Goal: Task Accomplishment & Management: Use online tool/utility

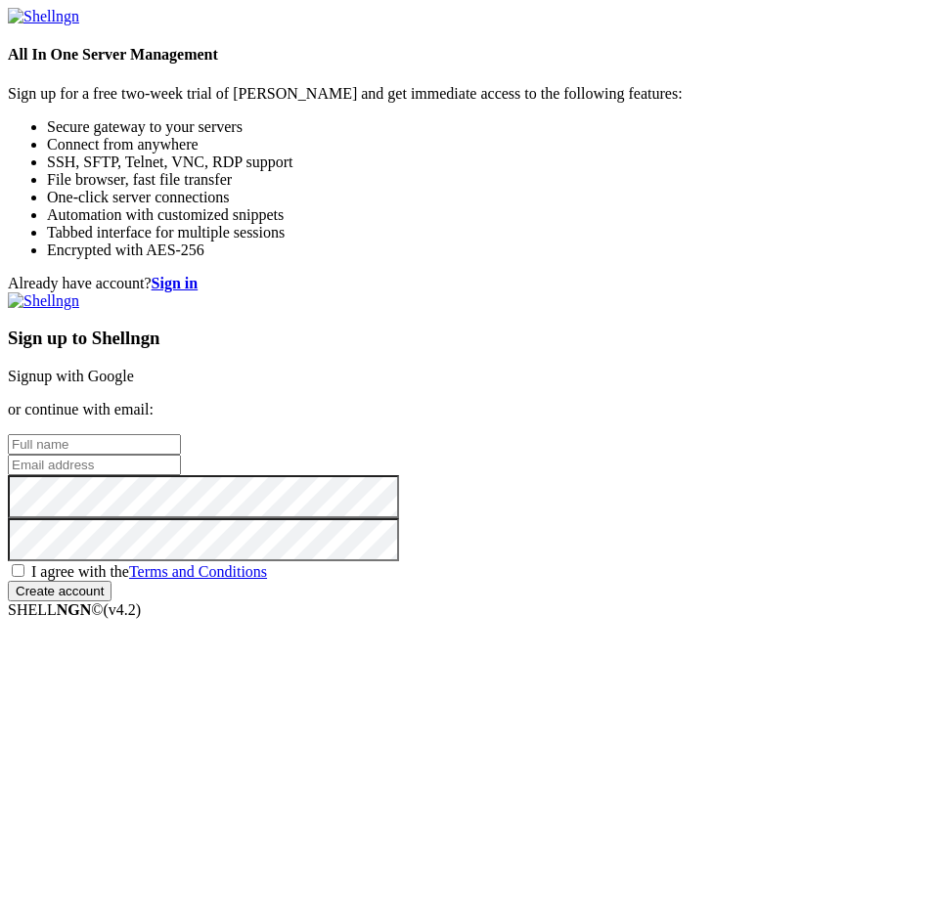
click at [134, 368] on link "Signup with Google" at bounding box center [71, 376] width 126 height 17
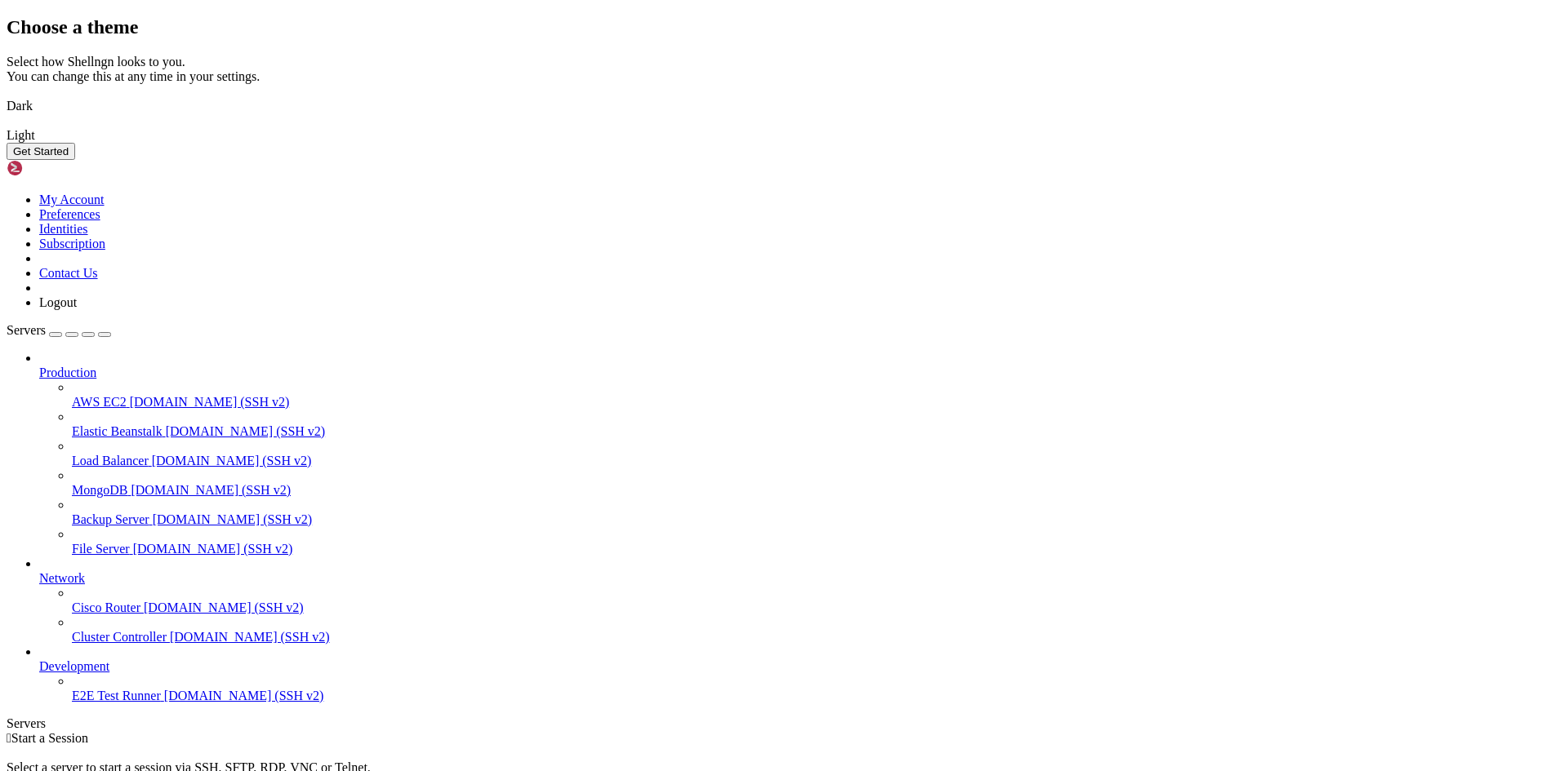
click at [7, 95] on img at bounding box center [7, 95] width 0 height 0
click at [75, 160] on button "Get Started" at bounding box center [41, 151] width 68 height 18
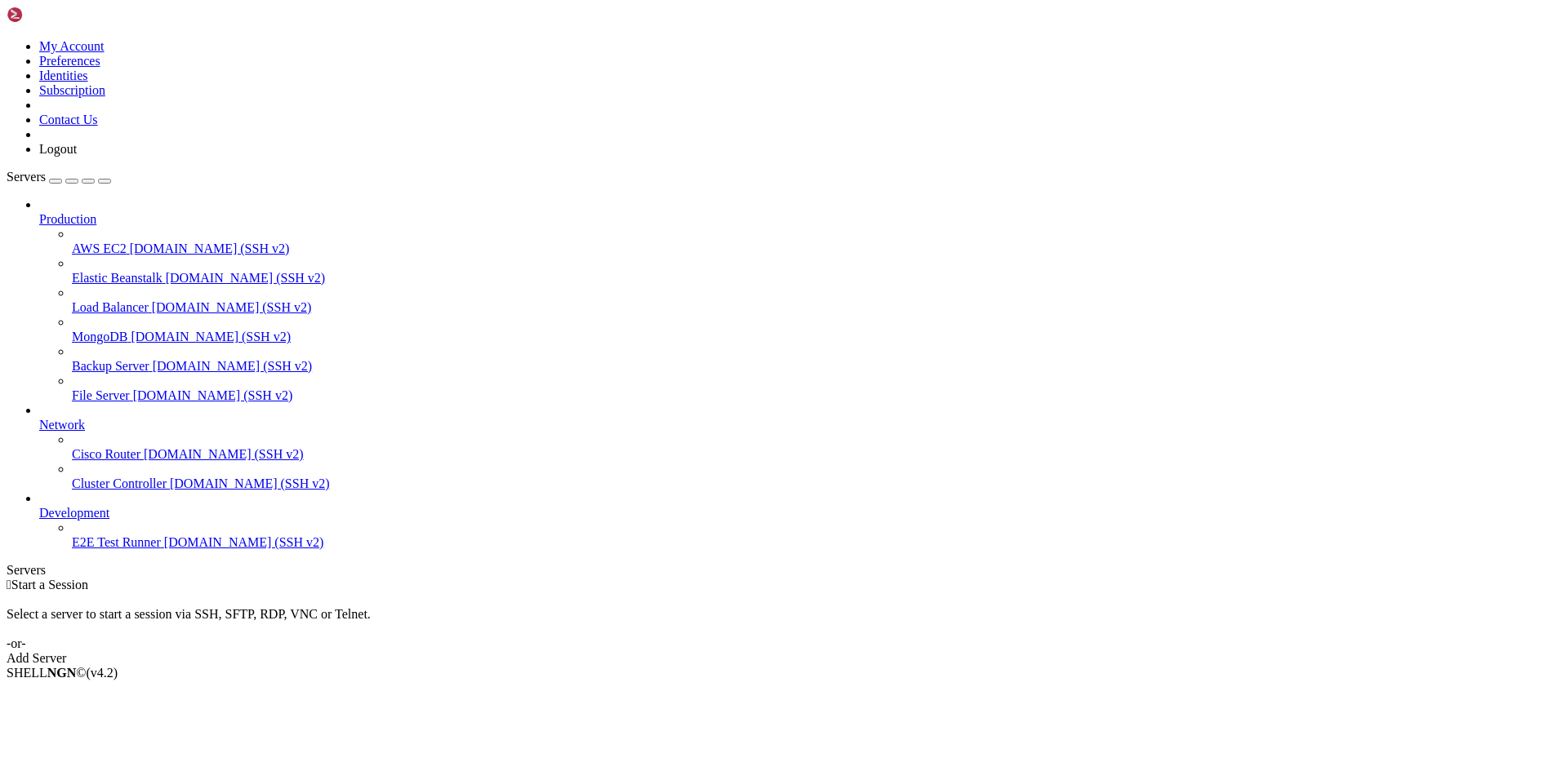
click at [781, 651] on div "Add Server" at bounding box center [784, 658] width 1555 height 15
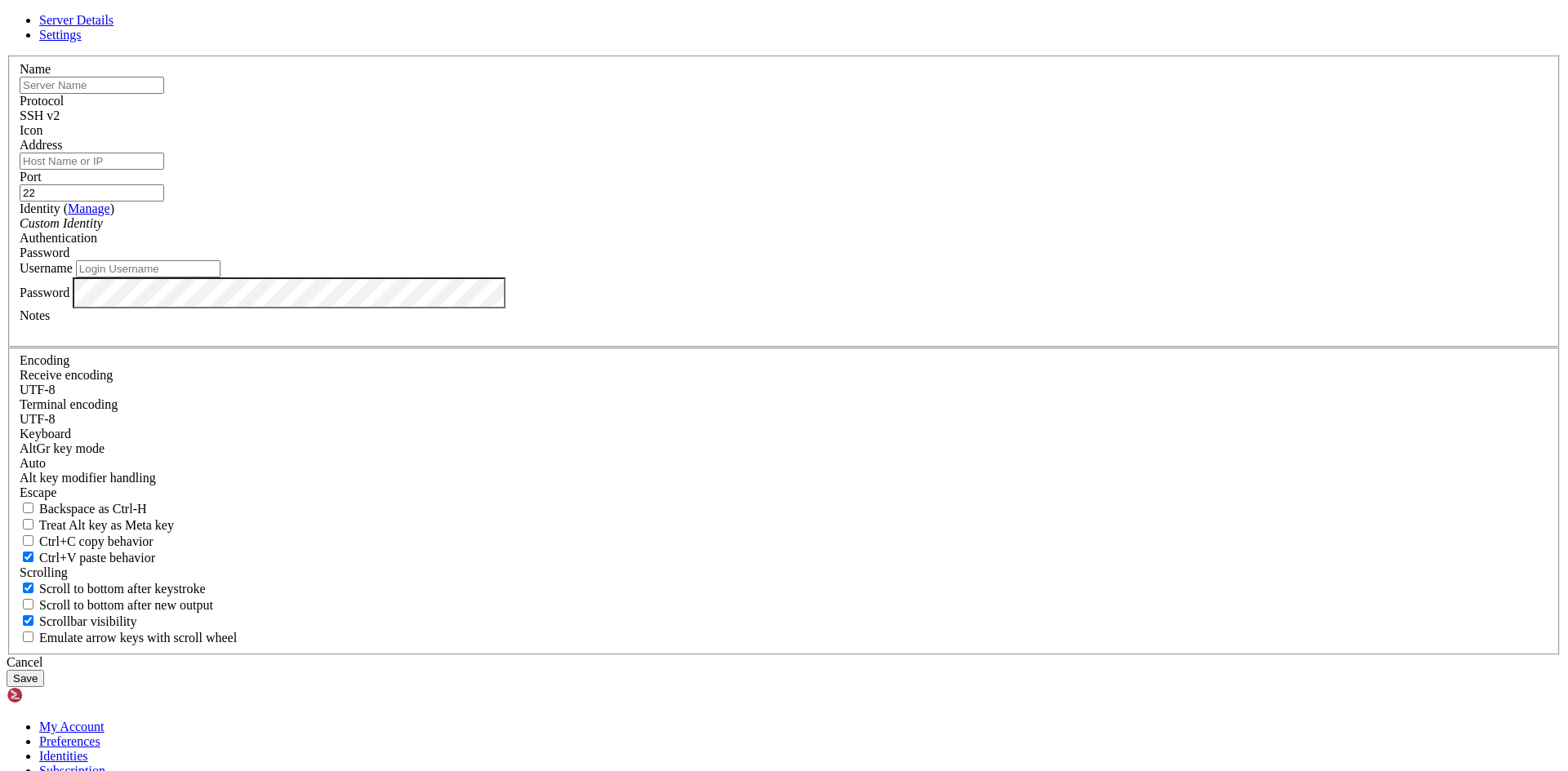
drag, startPoint x: 604, startPoint y: 225, endPoint x: 734, endPoint y: 205, distance: 131.5
click at [164, 93] on input "text" at bounding box center [91, 85] width 144 height 18
type input "FloraFauna"
click at [164, 169] on input "Address" at bounding box center [91, 161] width 144 height 18
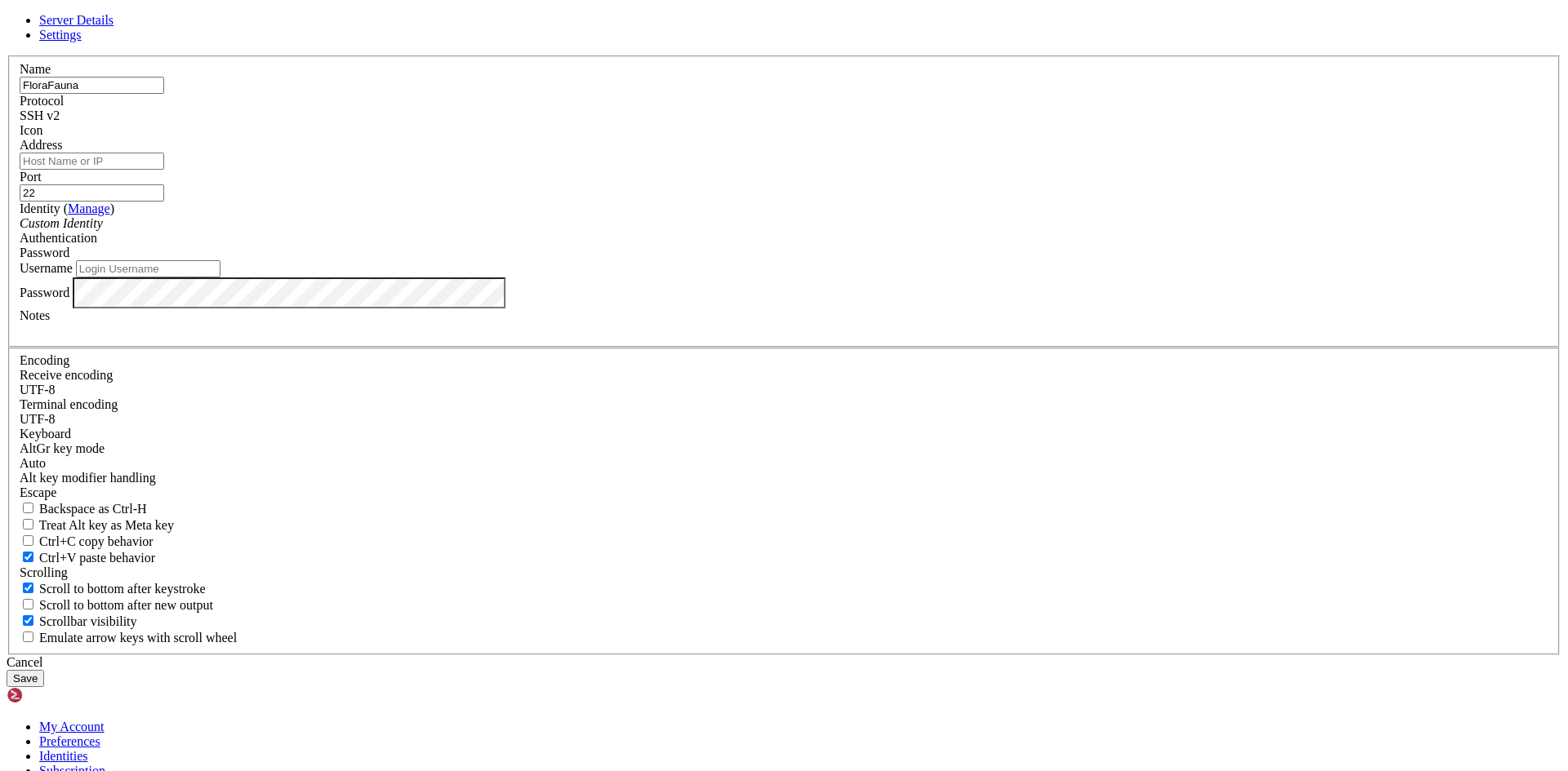
paste input "[TECHNICAL_ID]"
type input "[TECHNICAL_ID]"
click at [220, 277] on input "Username" at bounding box center [148, 269] width 144 height 18
type input "Flora"
click at [44, 670] on button "Save" at bounding box center [25, 678] width 38 height 18
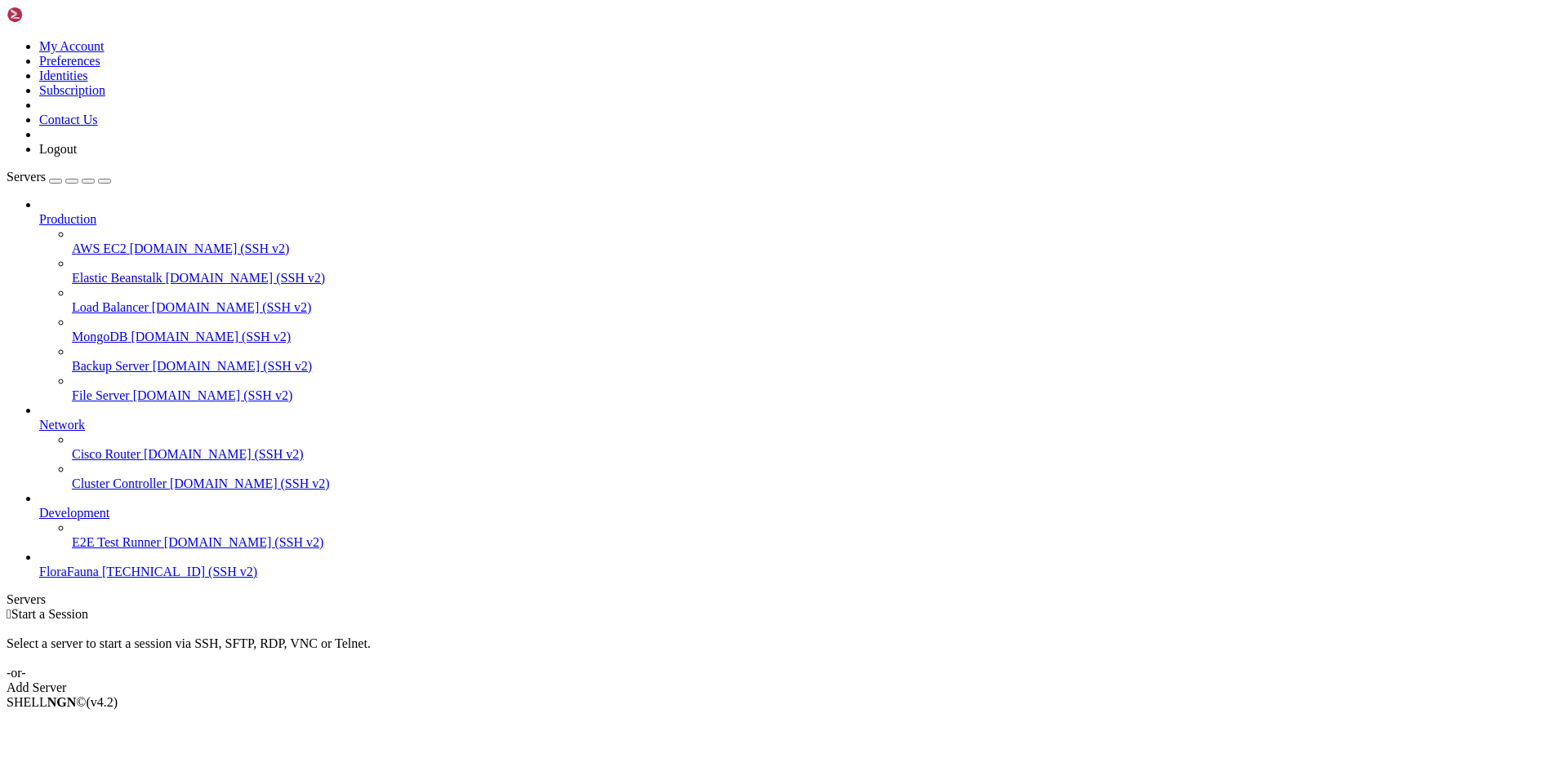
click at [123, 578] on span "[TECHNICAL_ID] (SSH v2)" at bounding box center [180, 572] width 155 height 14
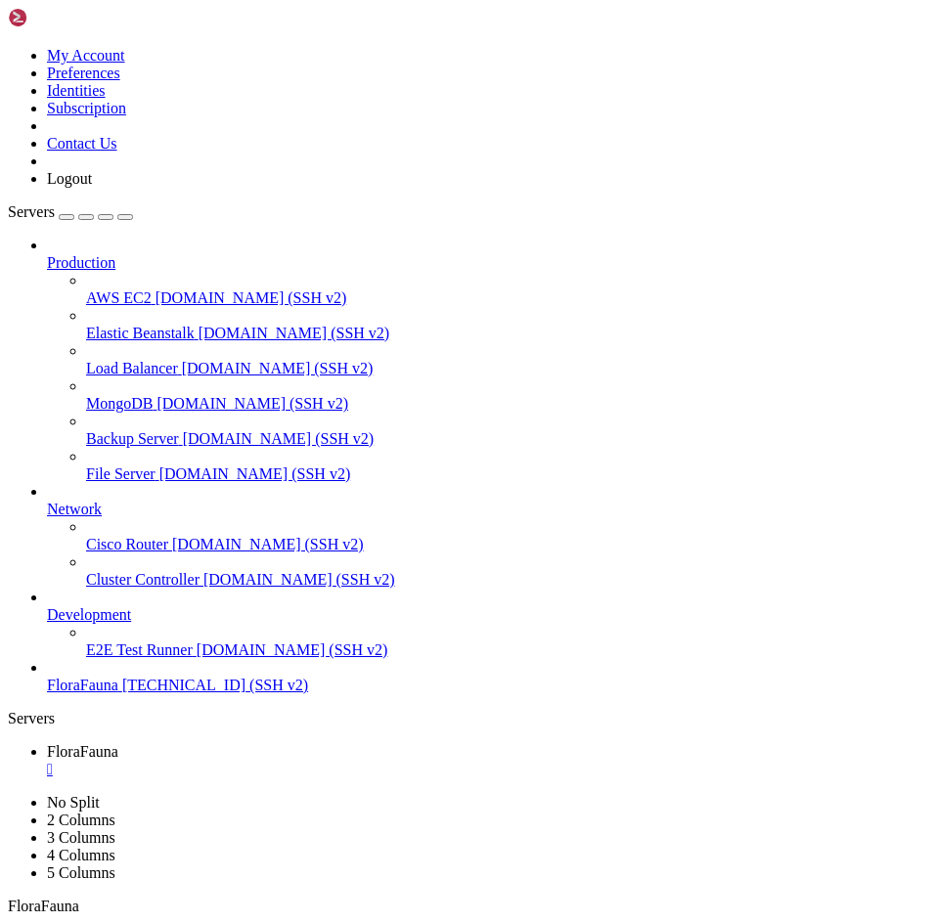
scroll to position [17, 0]
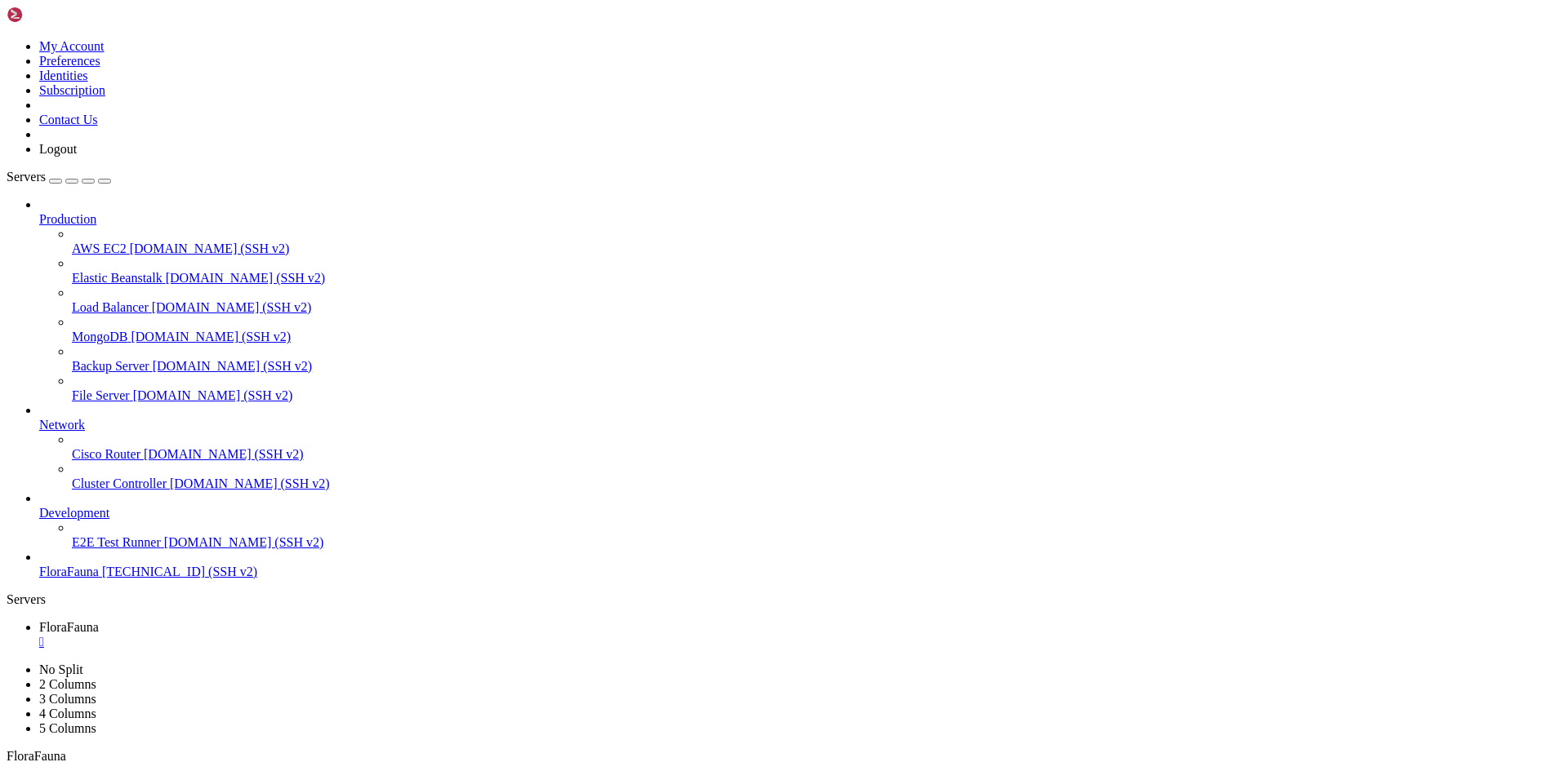
scroll to position [708, 0]
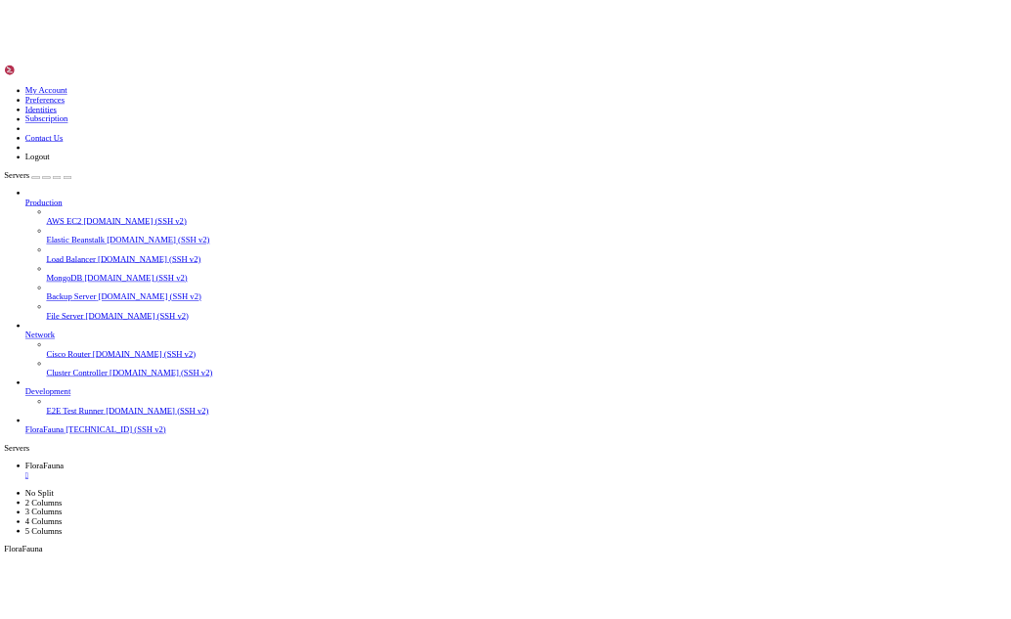
scroll to position [4040, 0]
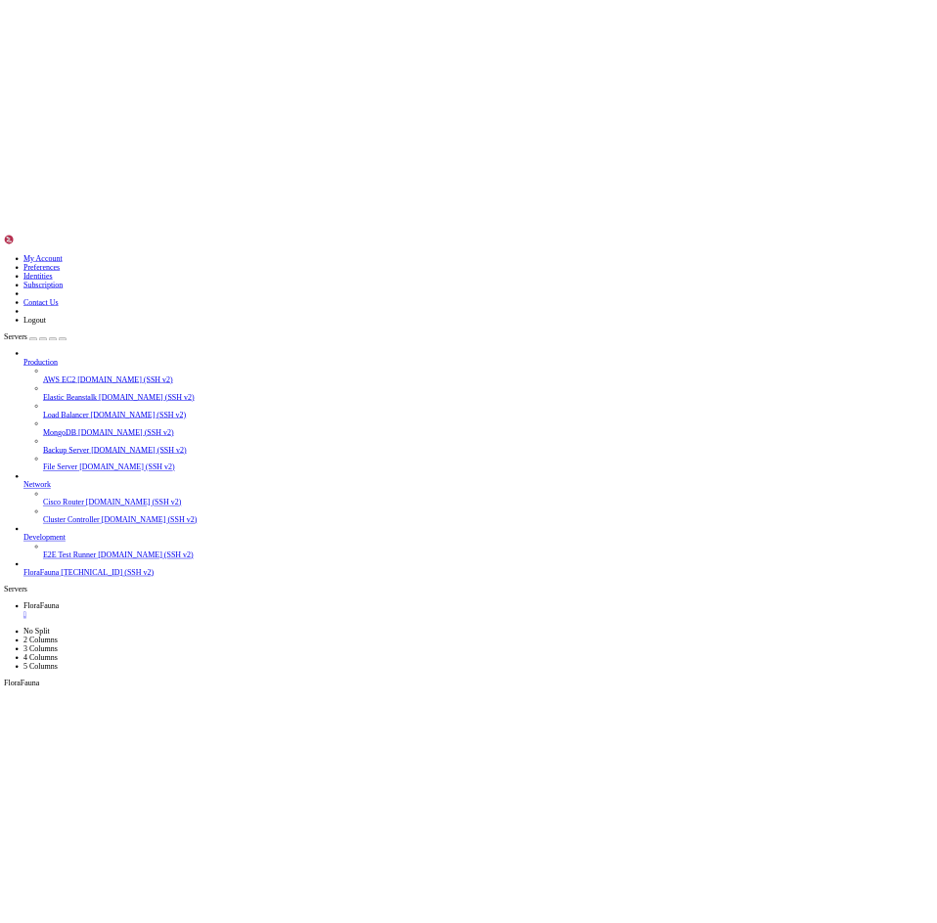
scroll to position [0, 0]
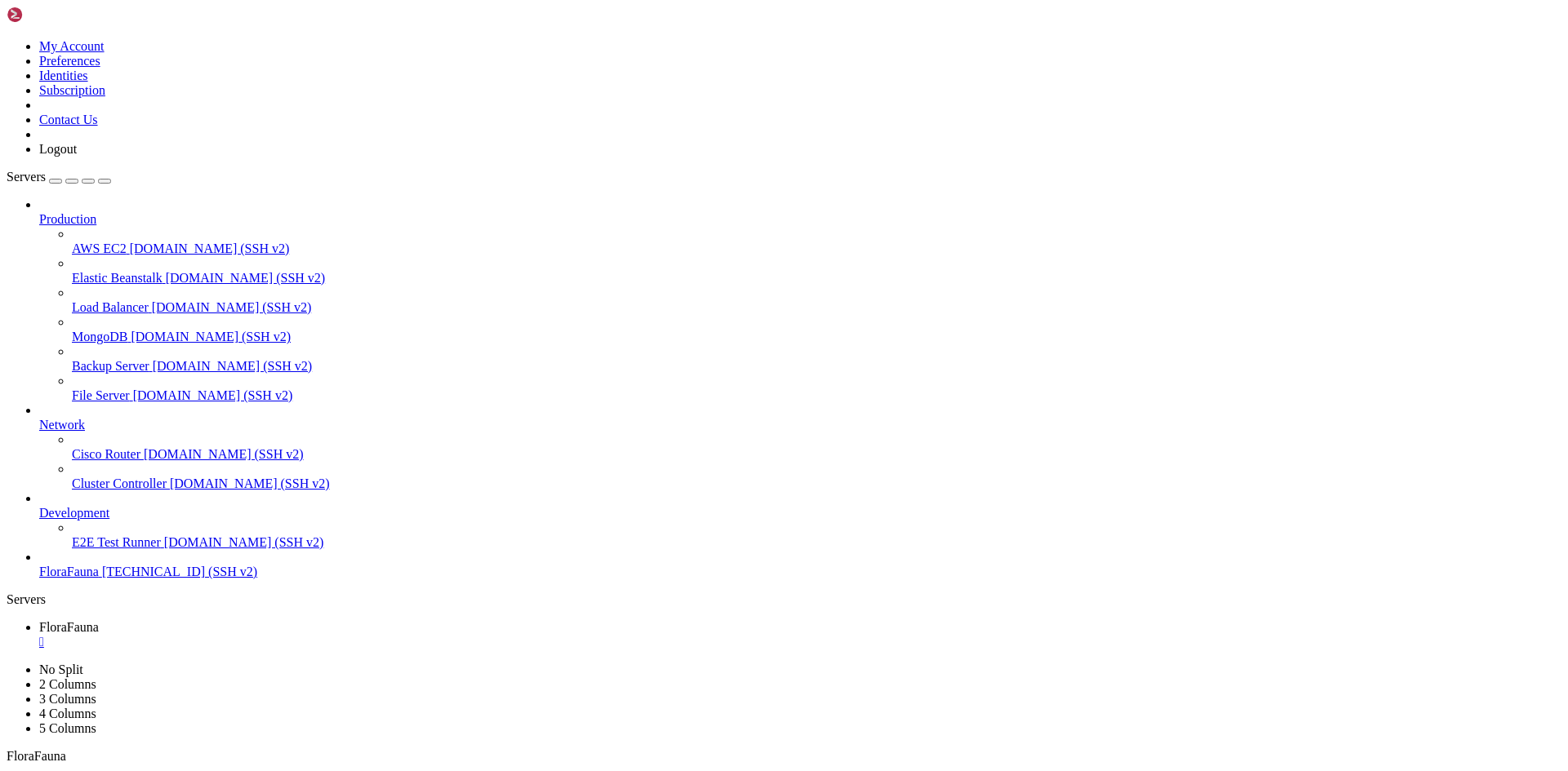
scroll to position [3842, 0]
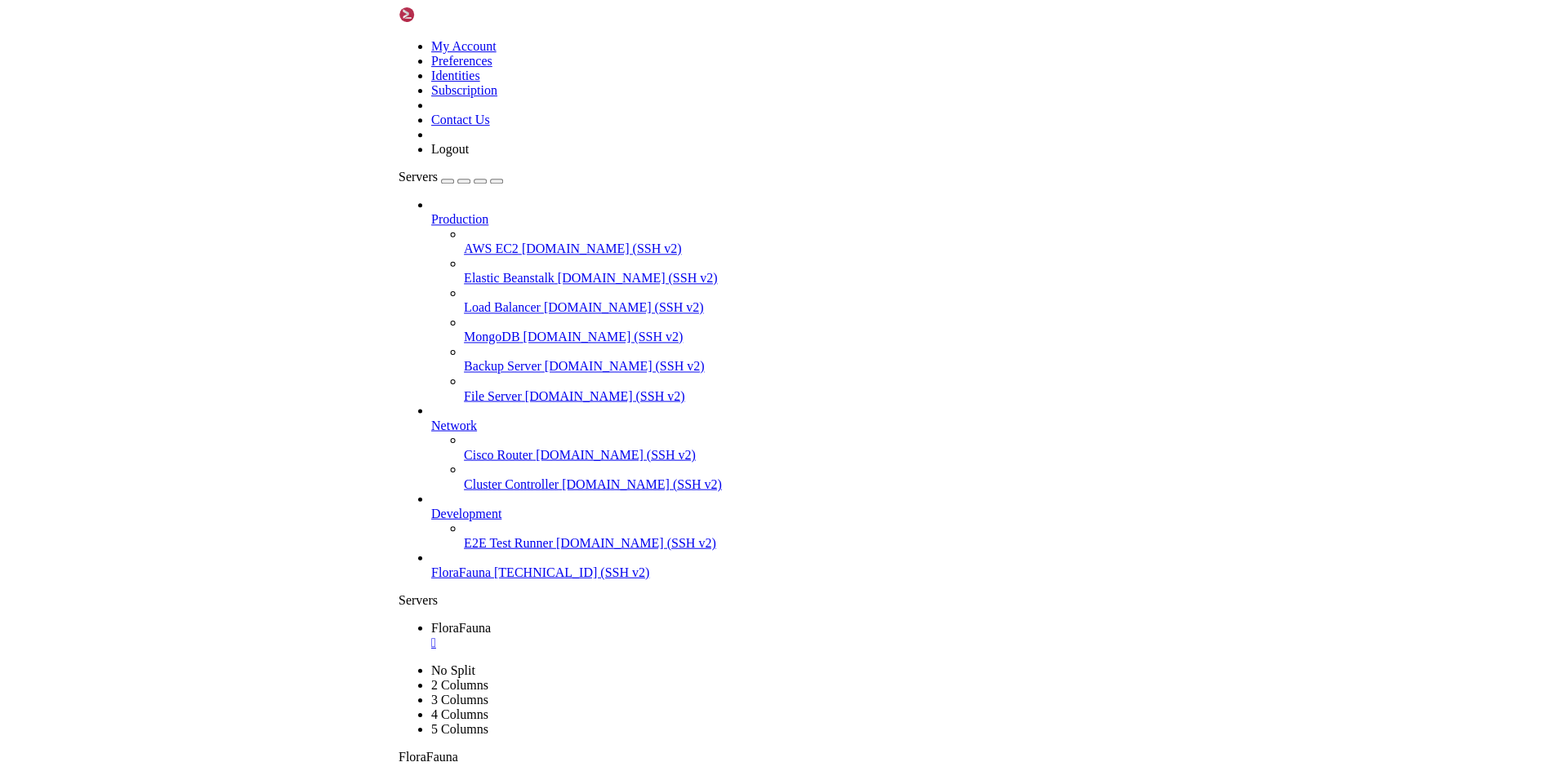
scroll to position [3870, 0]
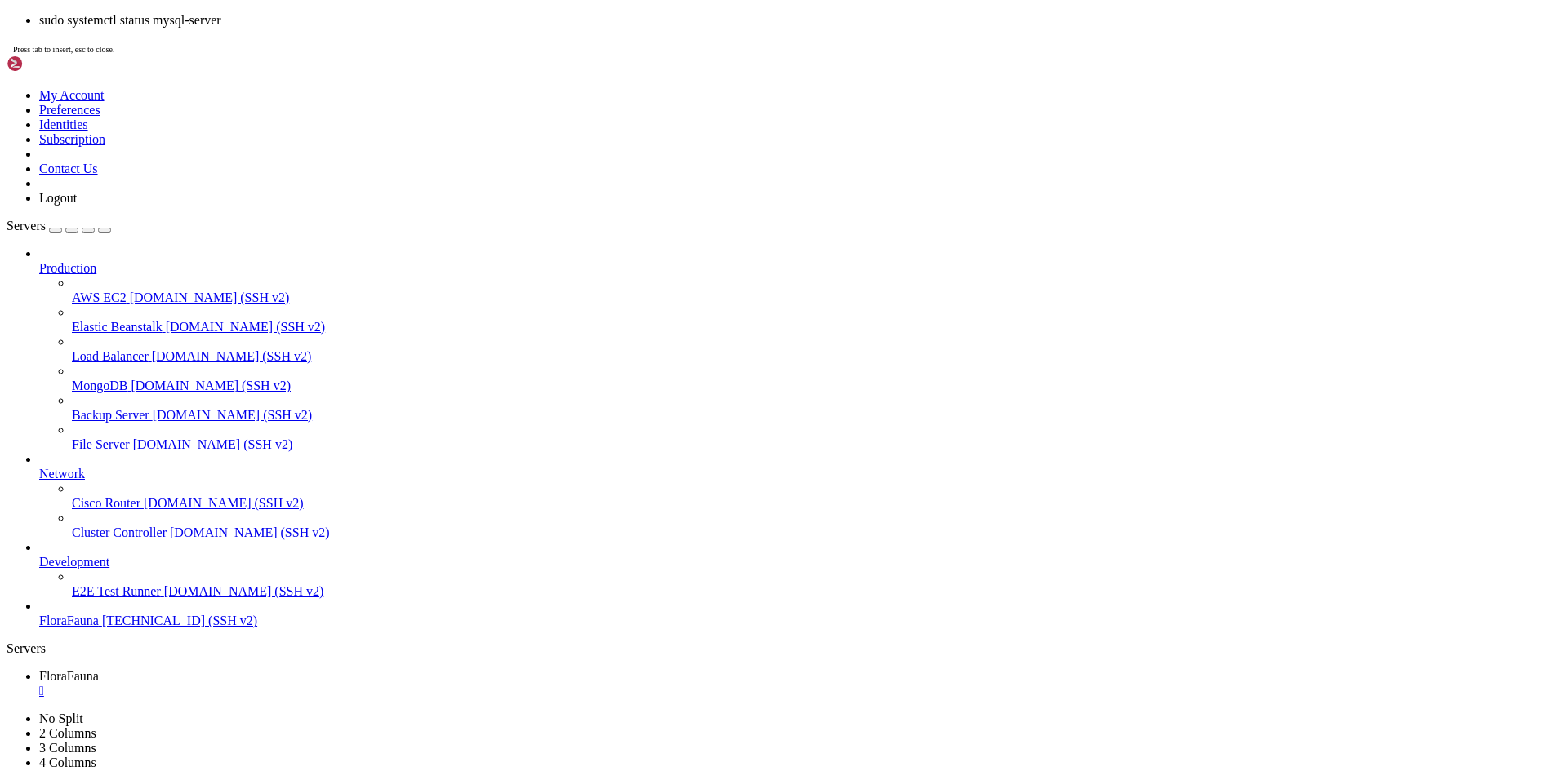
scroll to position [4703, 0]
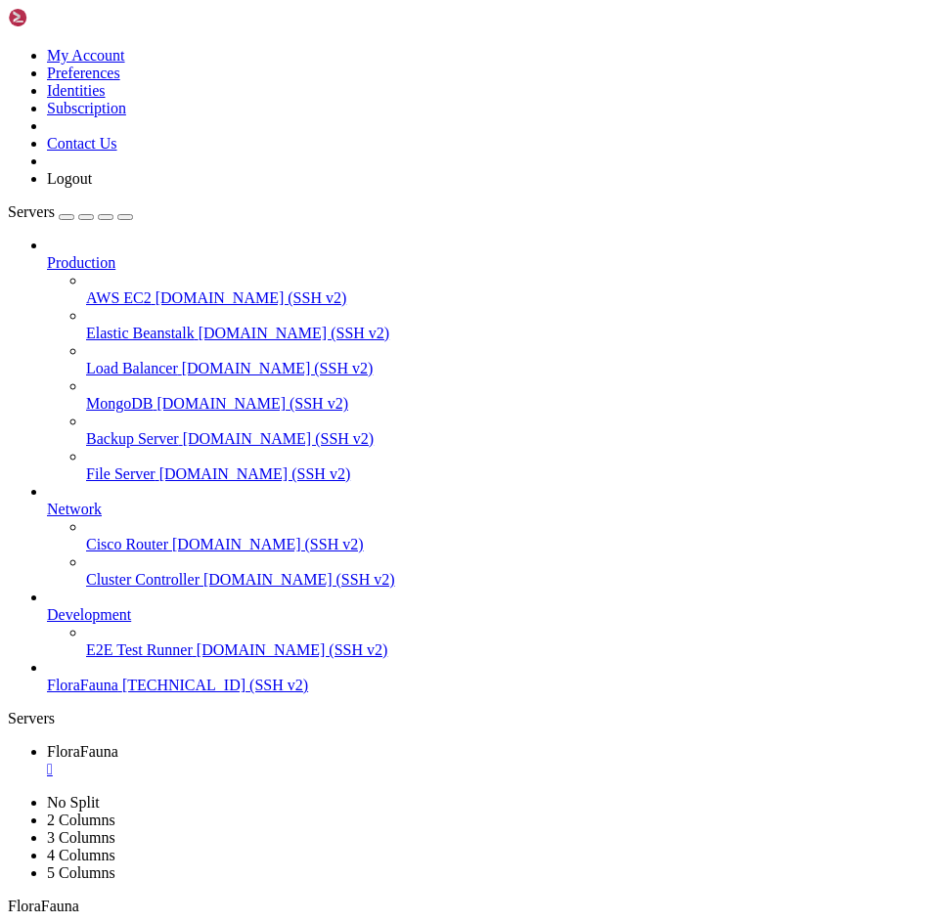
drag, startPoint x: 284, startPoint y: 1868, endPoint x: 191, endPoint y: 1878, distance: 93.4
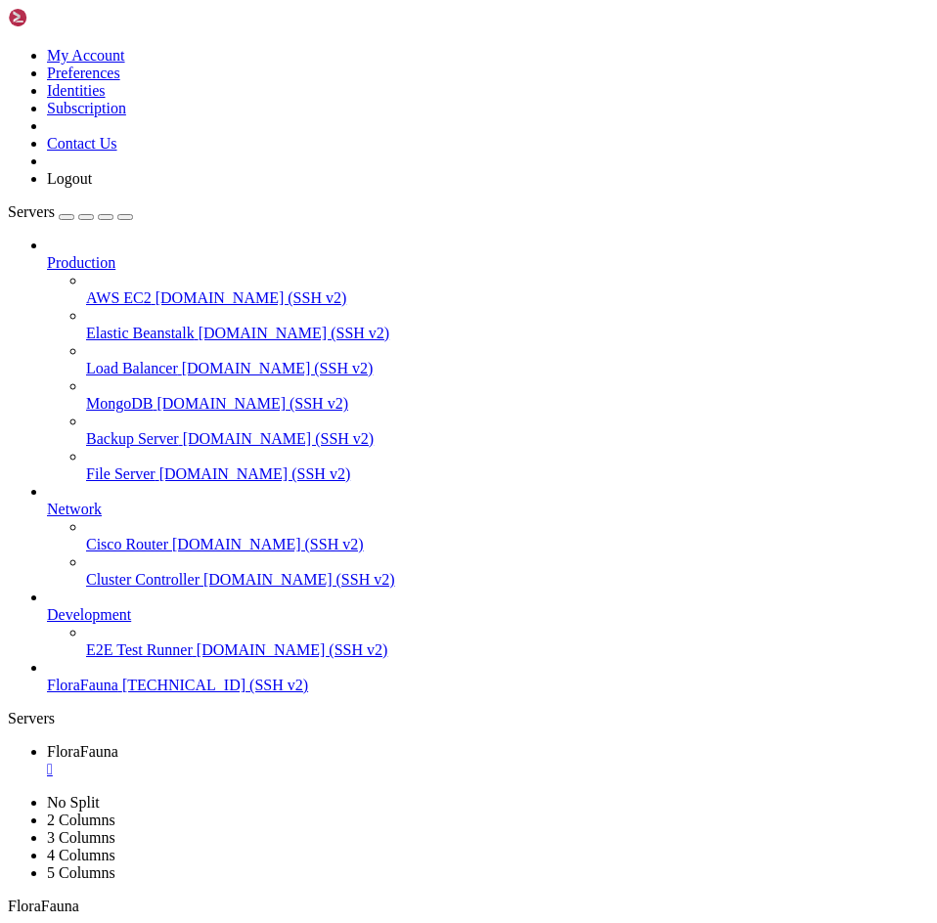
scroll to position [5652, 0]
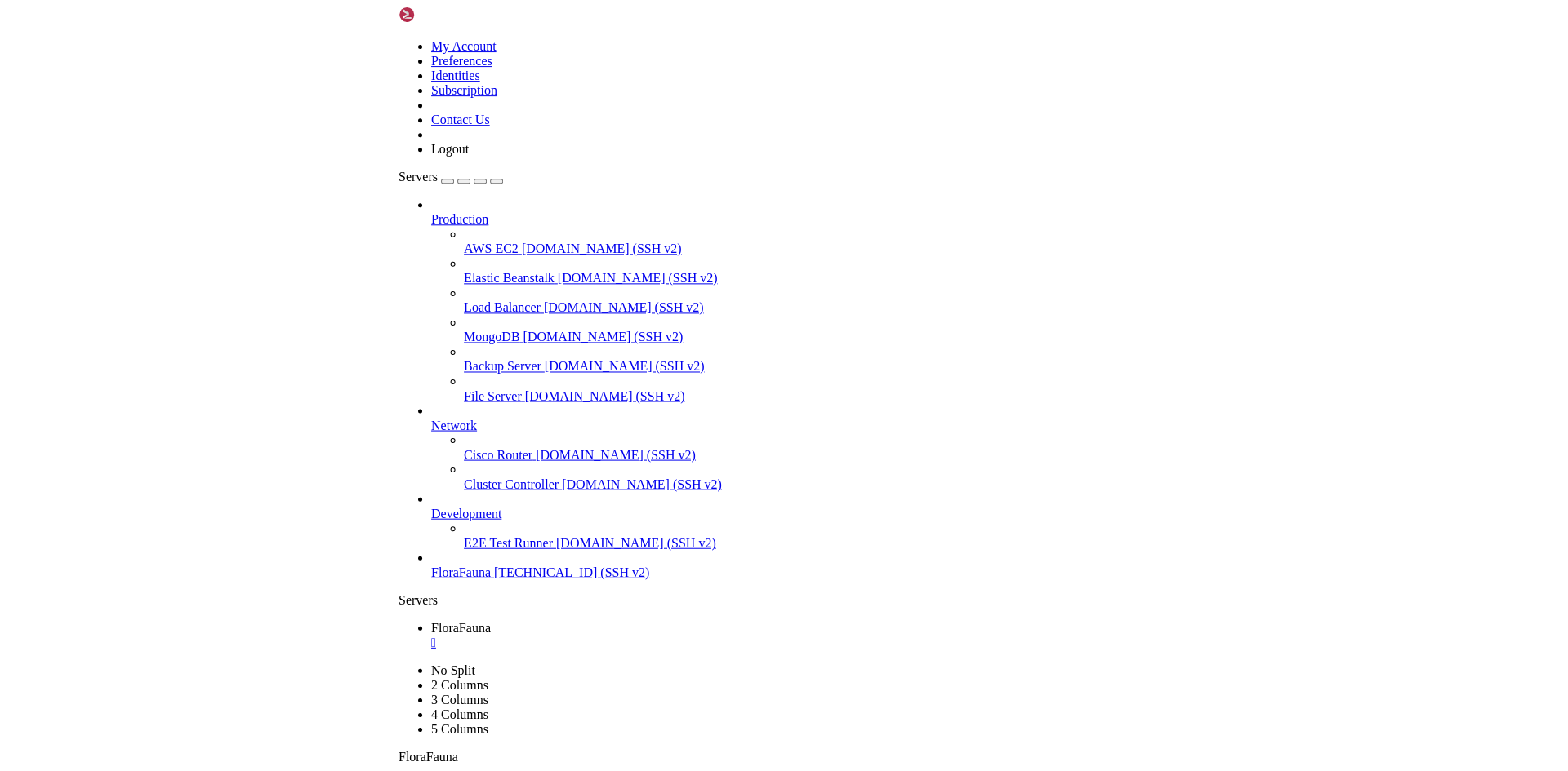
scroll to position [4567, 0]
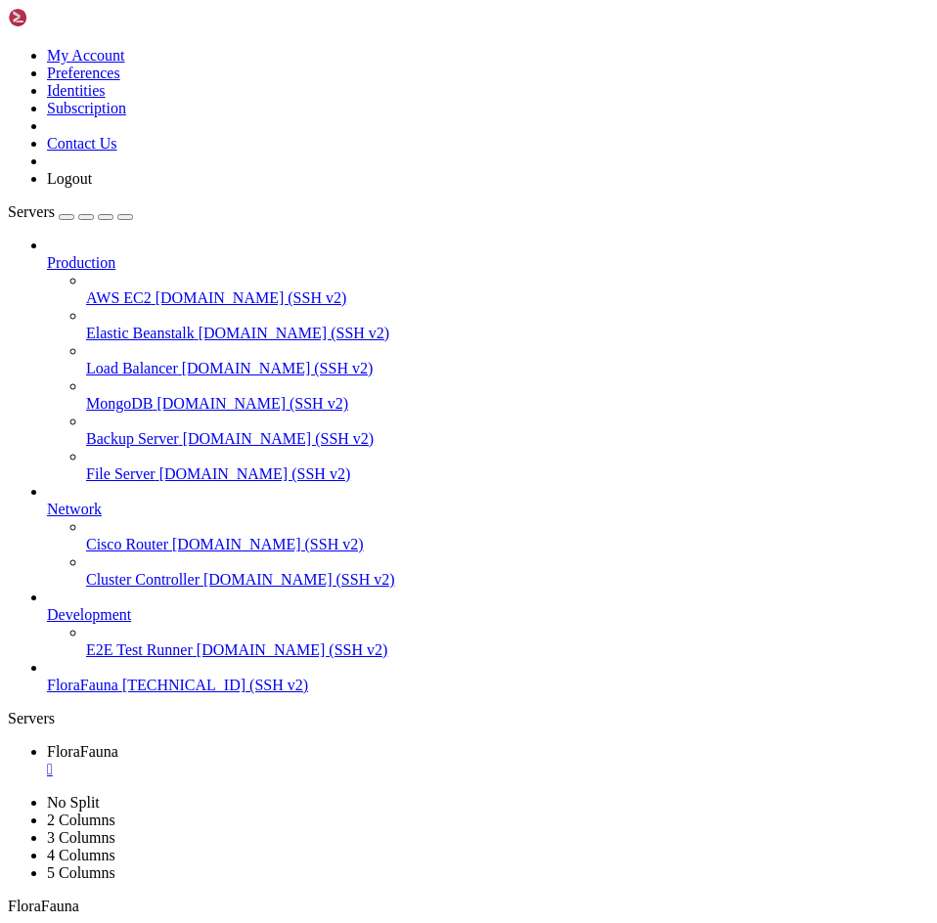
drag, startPoint x: 280, startPoint y: 1665, endPoint x: 259, endPoint y: 1666, distance: 20.6
drag, startPoint x: 184, startPoint y: 1663, endPoint x: 107, endPoint y: 1399, distance: 275.1
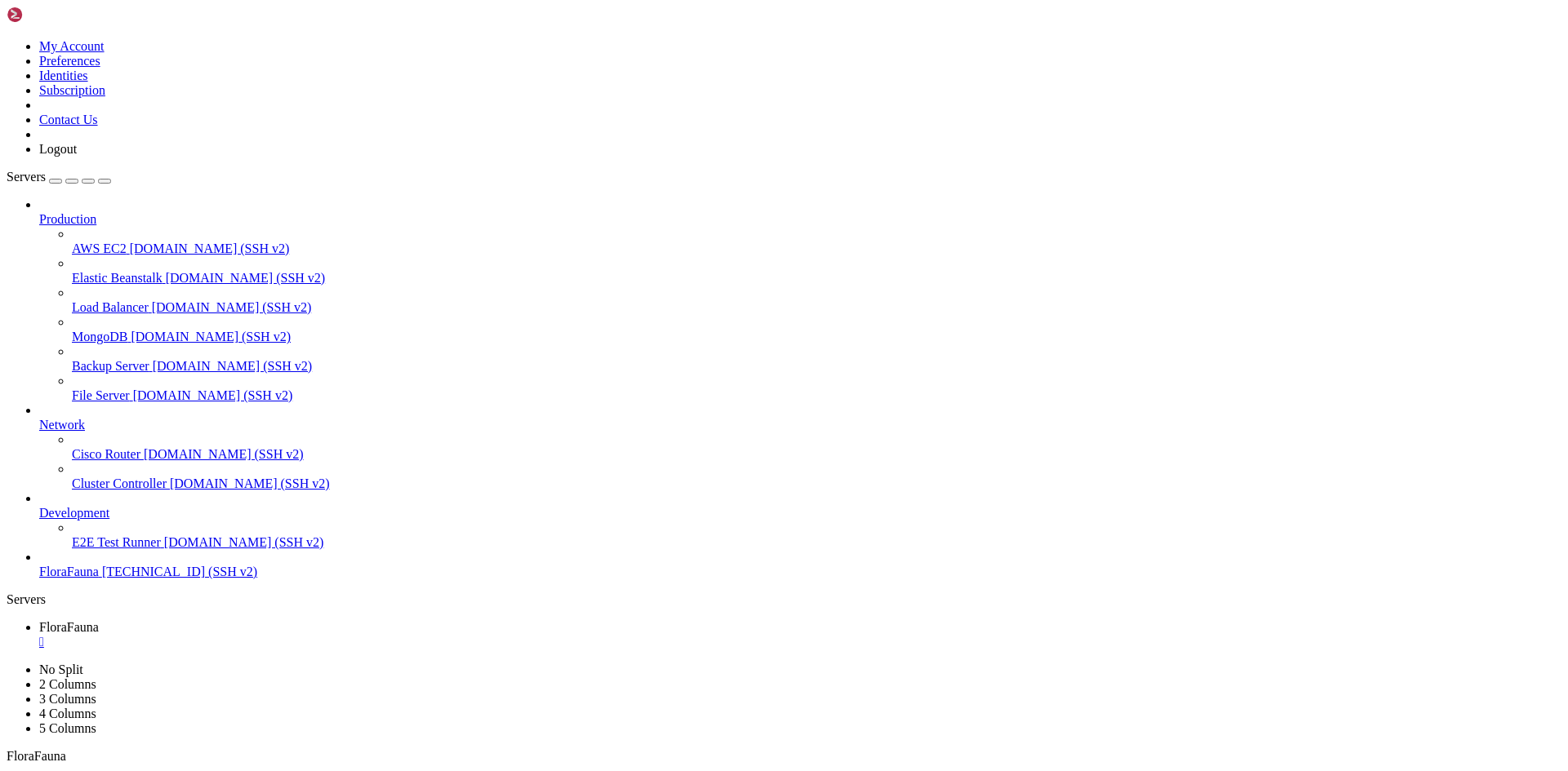
drag, startPoint x: 84, startPoint y: 1396, endPoint x: 109, endPoint y: 1113, distance: 284.1
drag, startPoint x: 787, startPoint y: 940, endPoint x: 740, endPoint y: 983, distance: 63.7
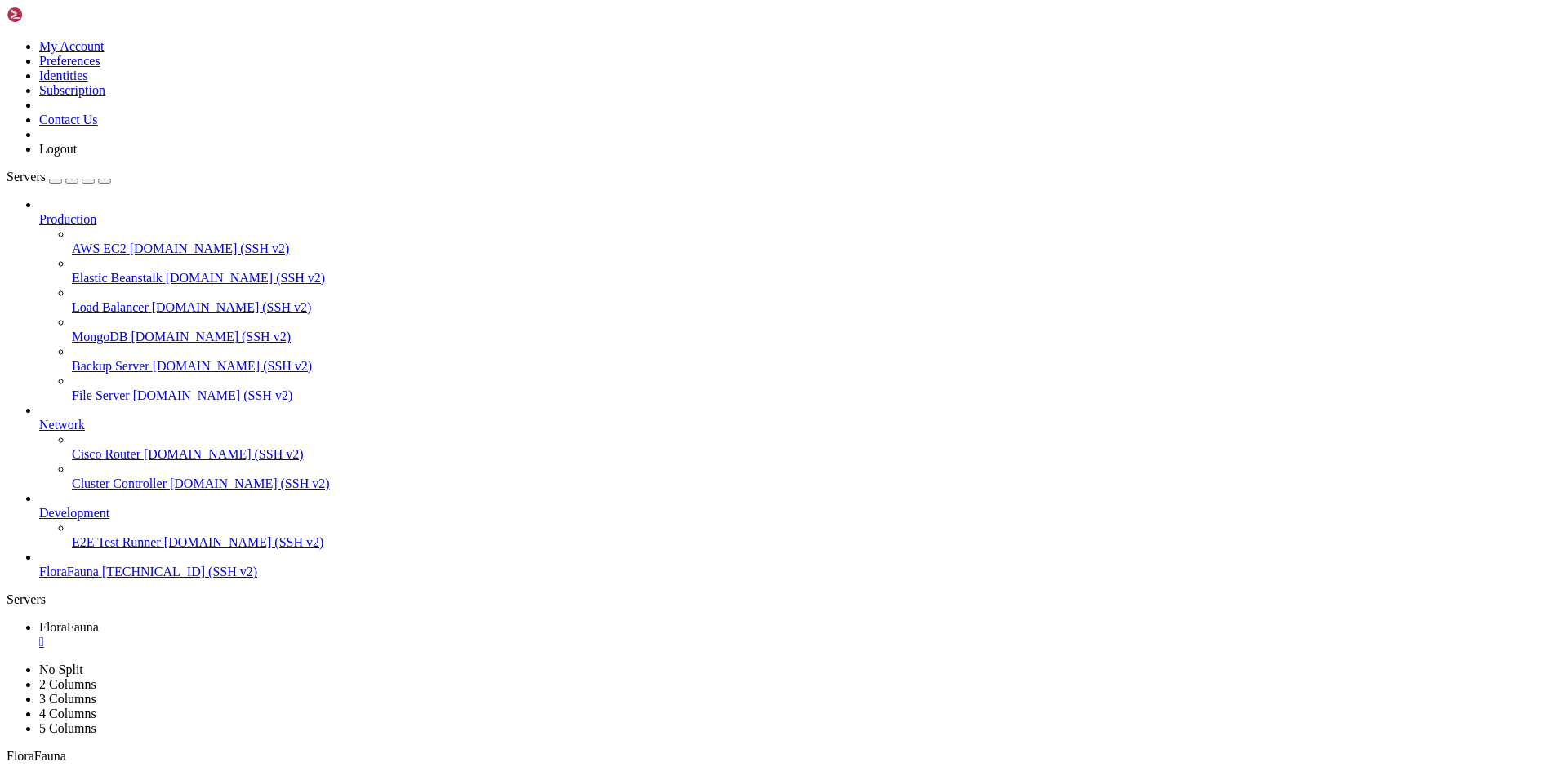
scroll to position [4472, 0]
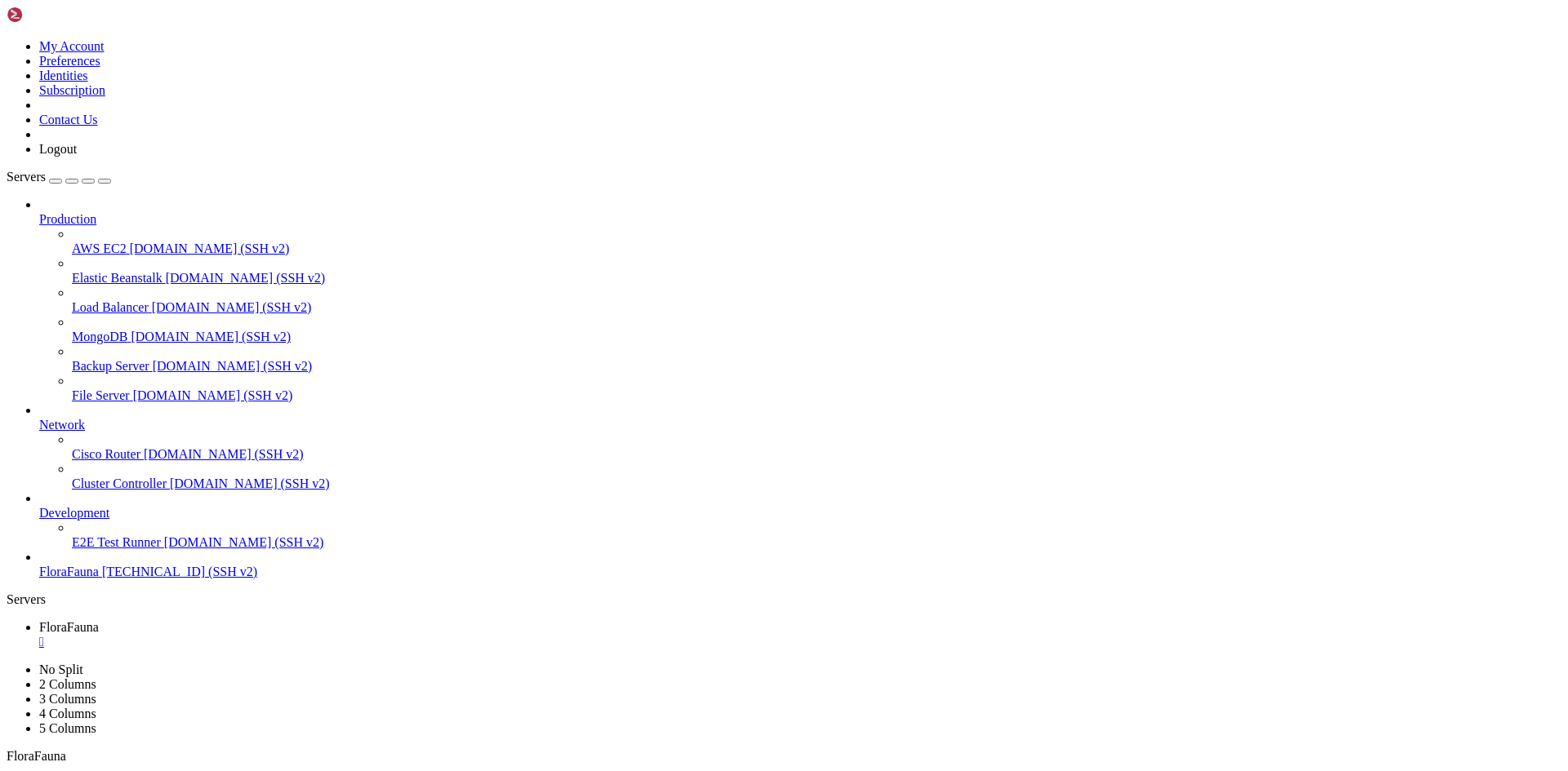
scroll to position [4239, 0]
drag, startPoint x: 607, startPoint y: 1421, endPoint x: 584, endPoint y: 1421, distance: 23.0
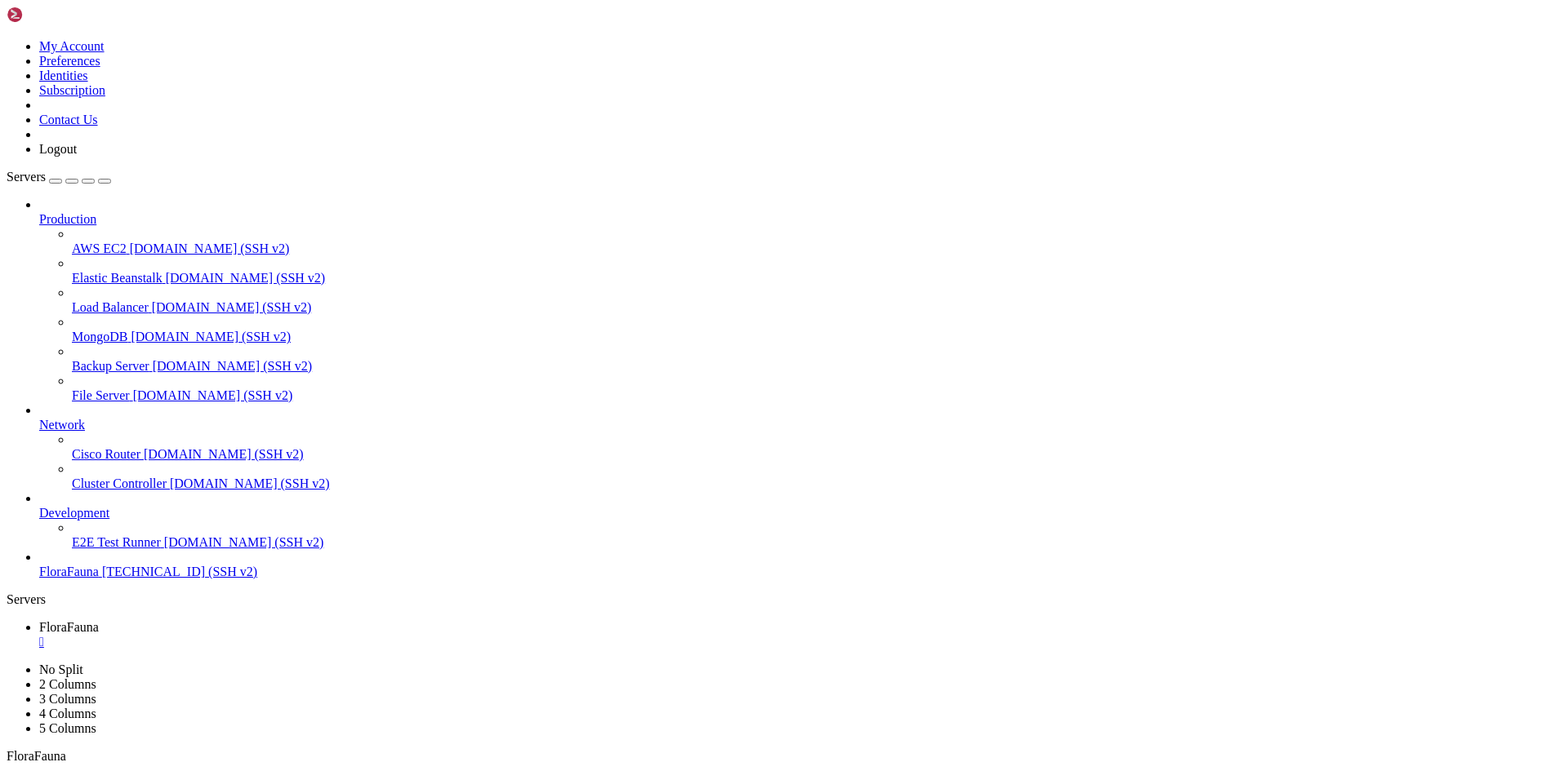
drag, startPoint x: 86, startPoint y: 952, endPoint x: 86, endPoint y: 942, distance: 10.0
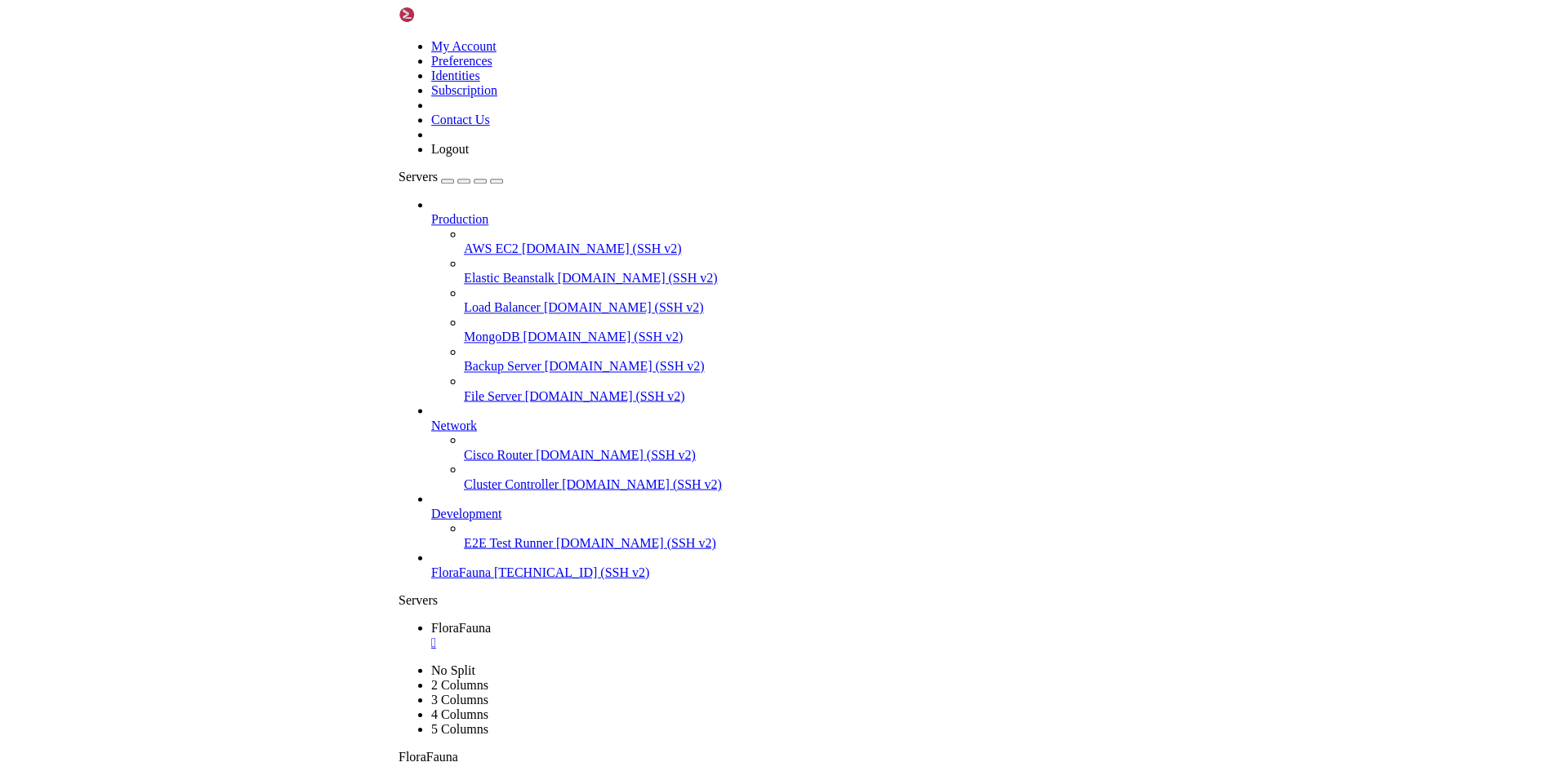
scroll to position [4634, 0]
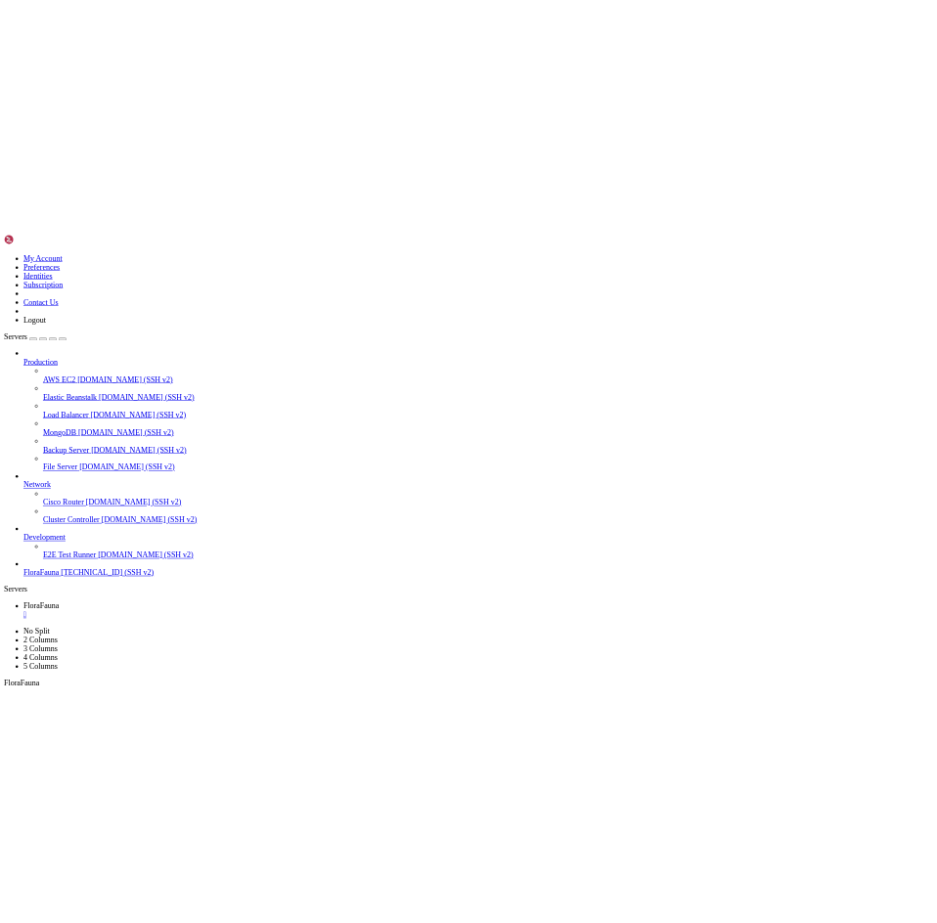
scroll to position [0, 0]
